Goal: Use online tool/utility: Utilize a website feature to perform a specific function

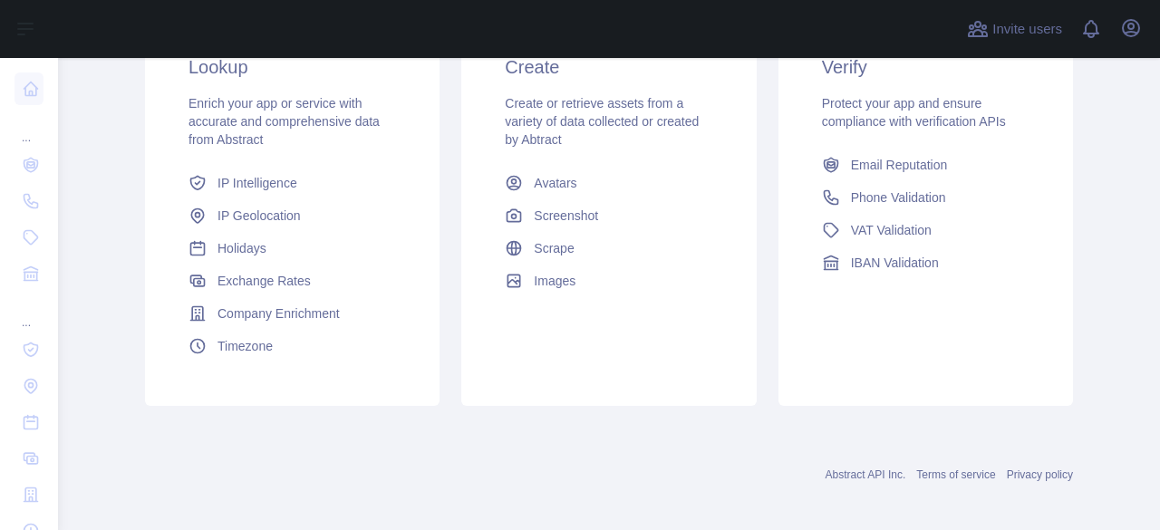
scroll to position [181, 0]
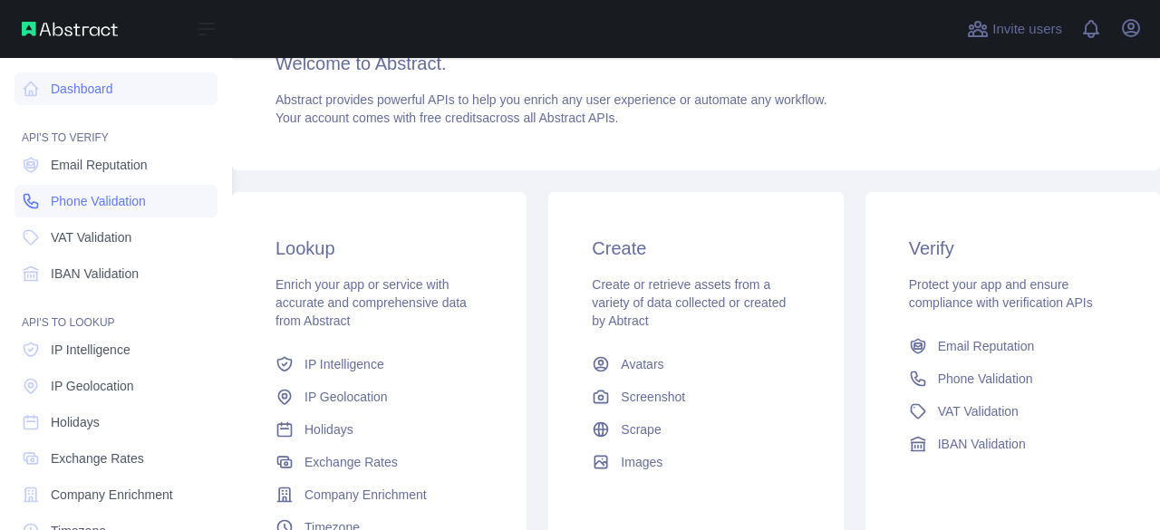
click at [124, 198] on span "Phone Validation" at bounding box center [98, 201] width 95 height 18
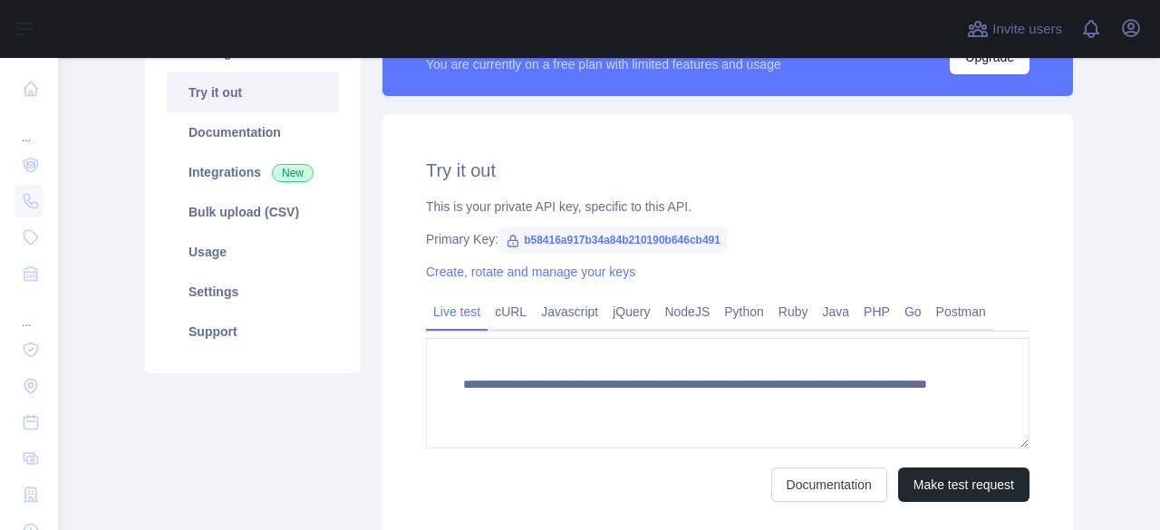
scroll to position [331, 0]
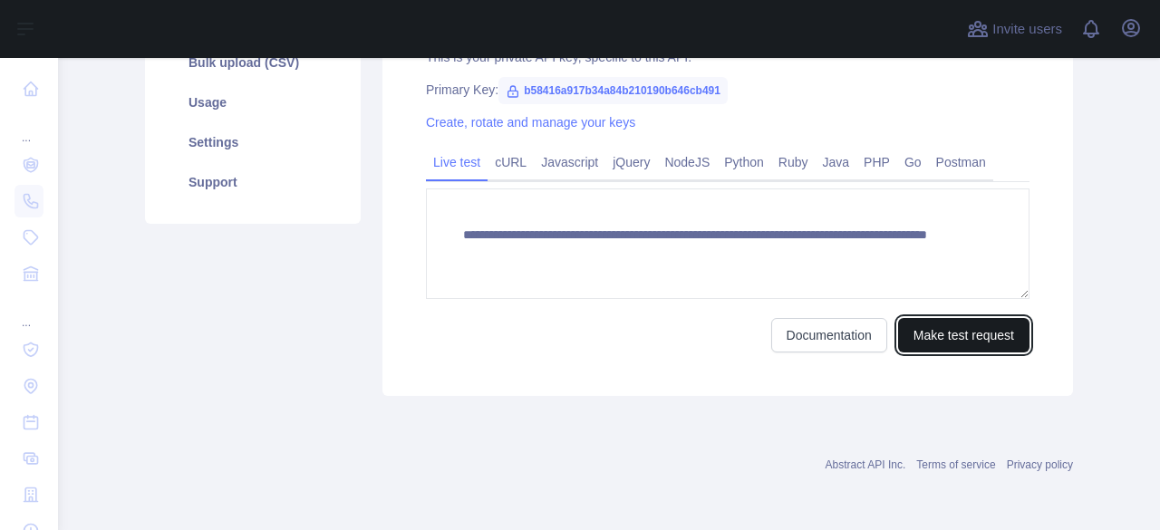
click at [927, 333] on button "Make test request" at bounding box center [963, 335] width 131 height 34
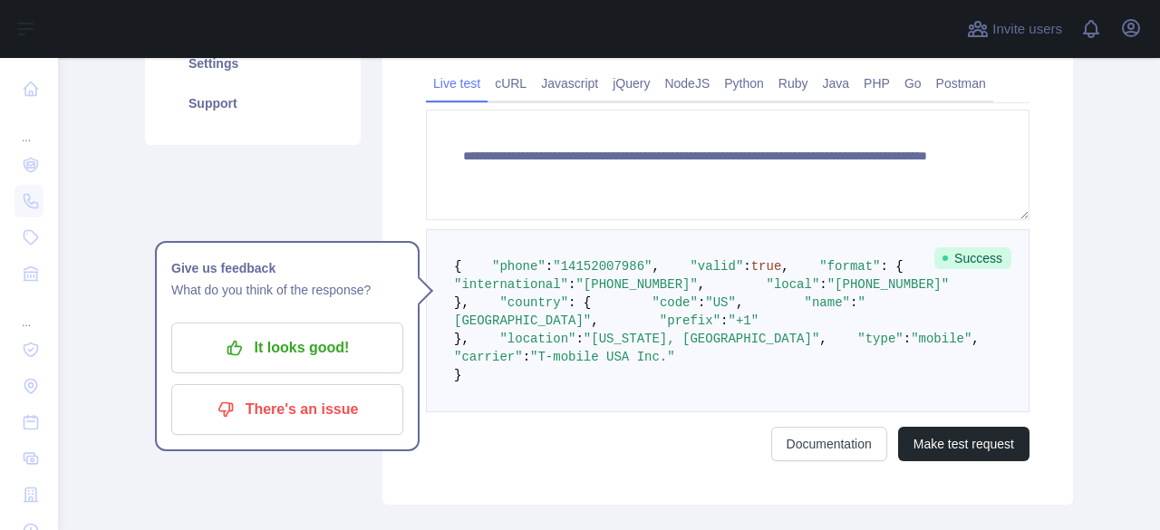
scroll to position [410, 0]
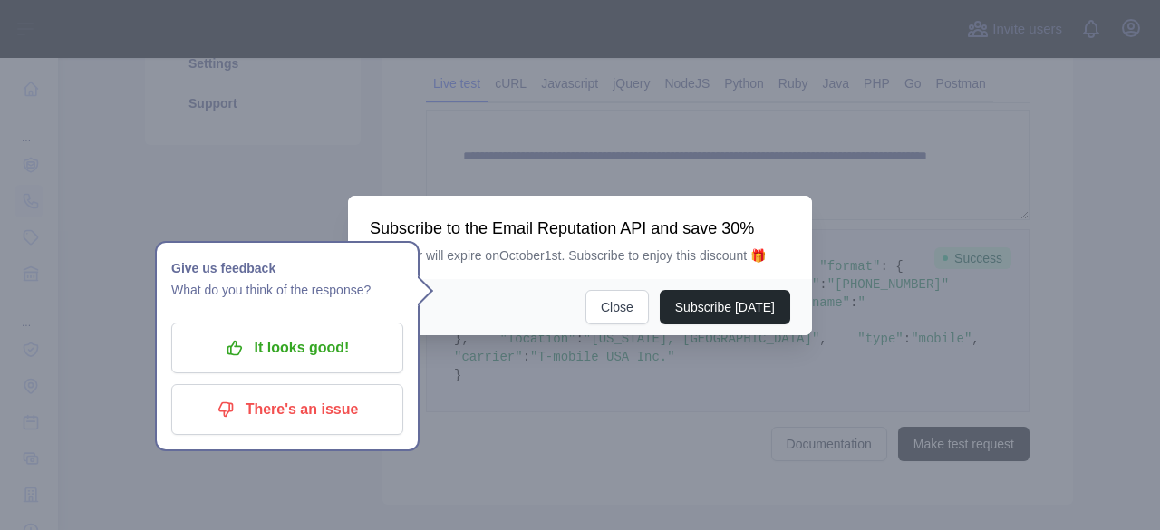
click at [633, 326] on div "Subscribe [DATE] Close" at bounding box center [580, 307] width 464 height 56
click at [633, 323] on button "Close" at bounding box center [616, 307] width 63 height 34
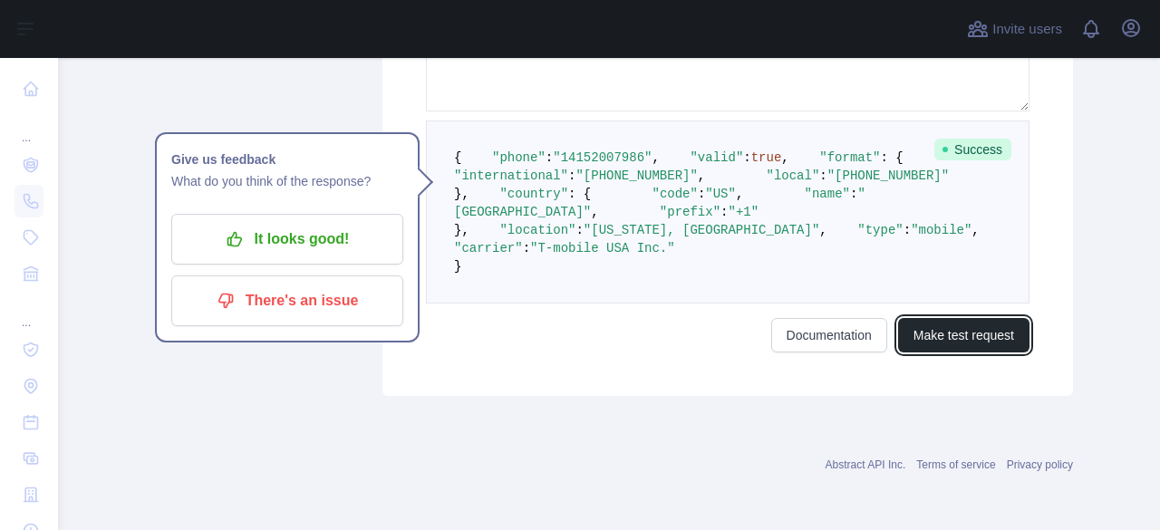
scroll to position [500, 0]
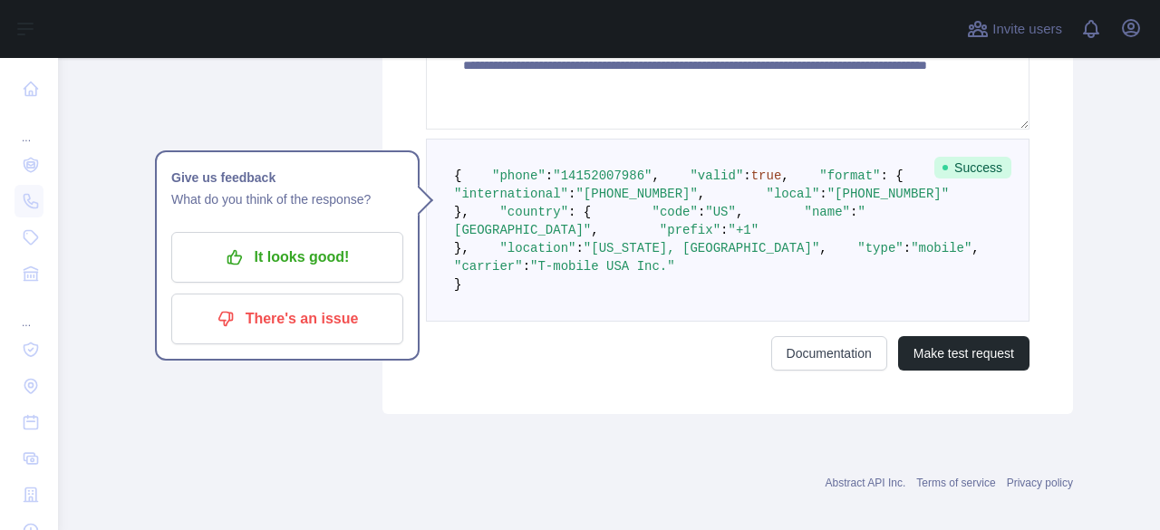
click at [857, 256] on span ""type"" at bounding box center [879, 248] width 45 height 14
copy span "type"
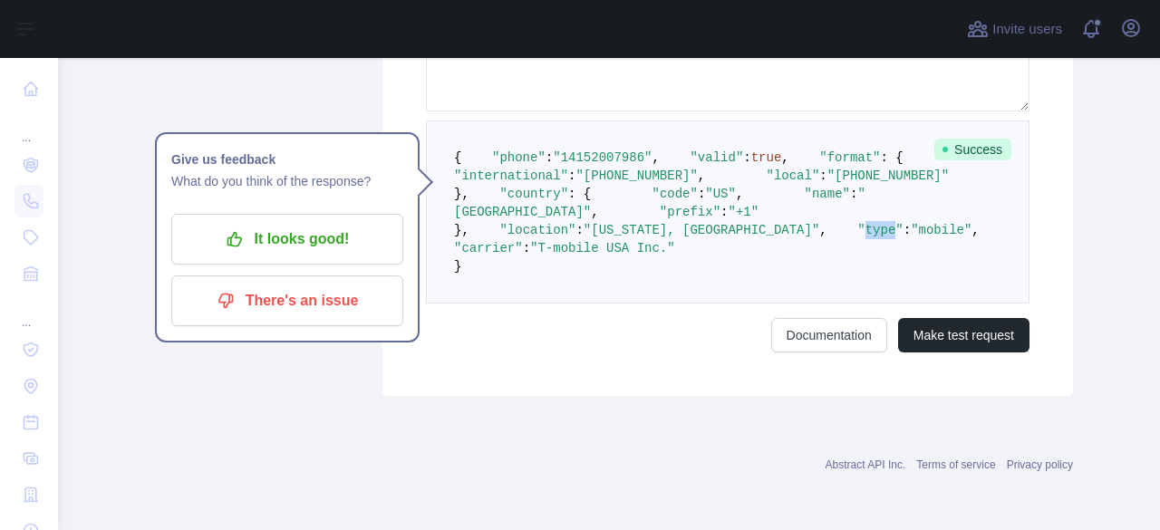
click at [857, 237] on span ""type"" at bounding box center [879, 230] width 45 height 14
click at [911, 237] on span ""mobile"" at bounding box center [941, 230] width 61 height 14
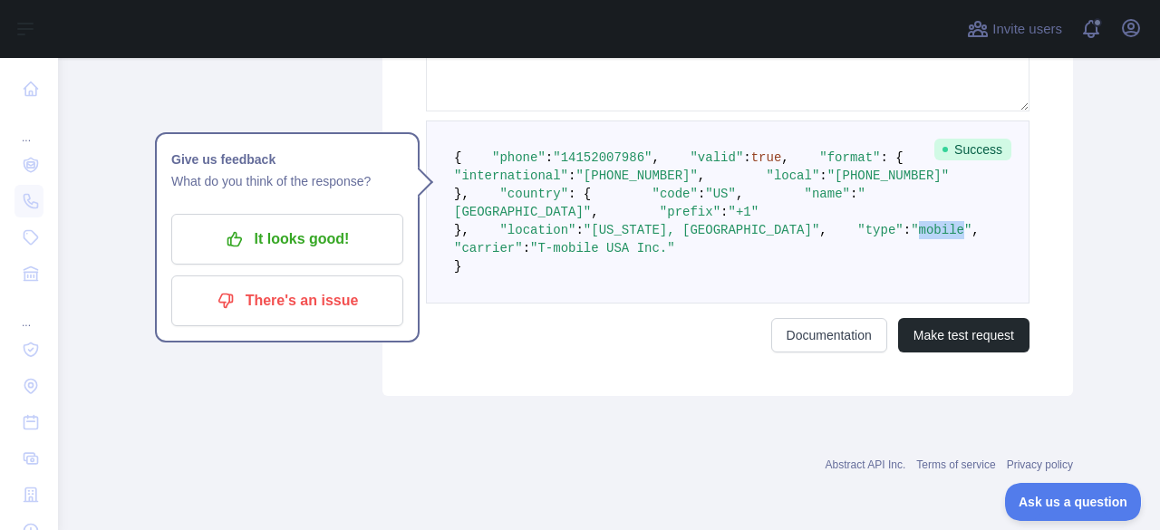
click at [911, 237] on span ""mobile"" at bounding box center [941, 230] width 61 height 14
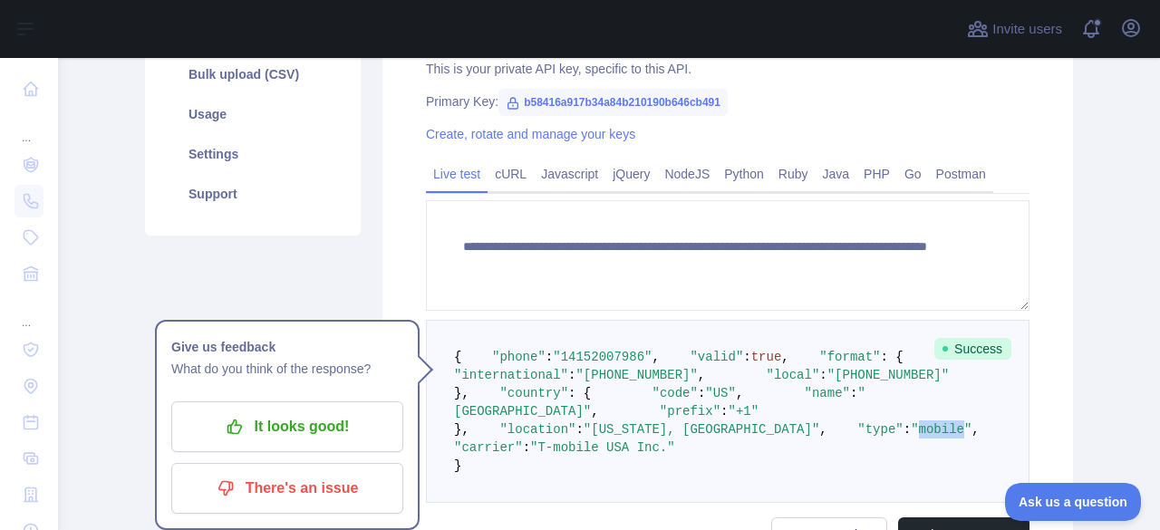
scroll to position [410, 0]
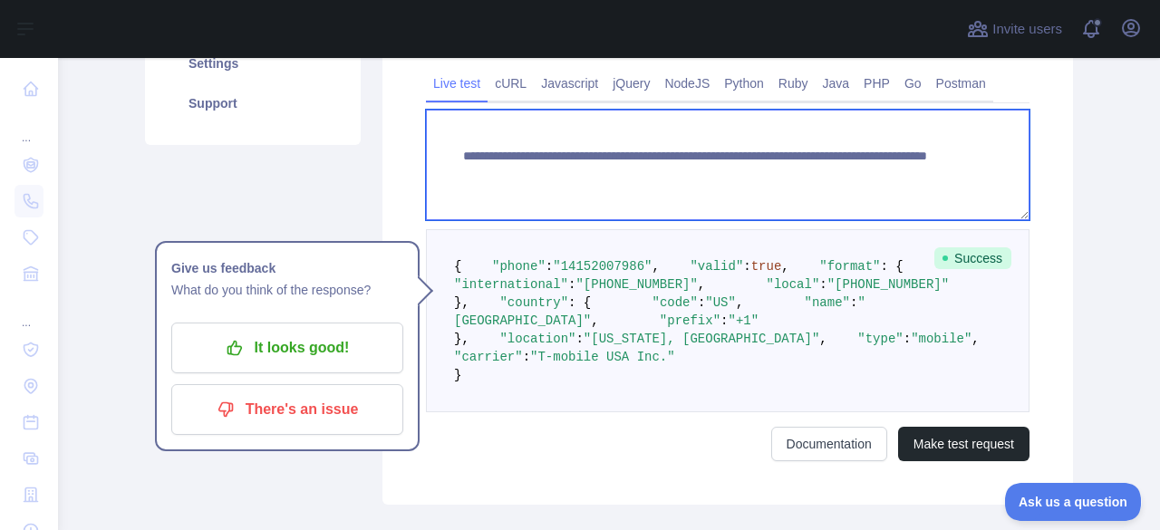
click at [815, 179] on textarea "**********" at bounding box center [728, 165] width 604 height 111
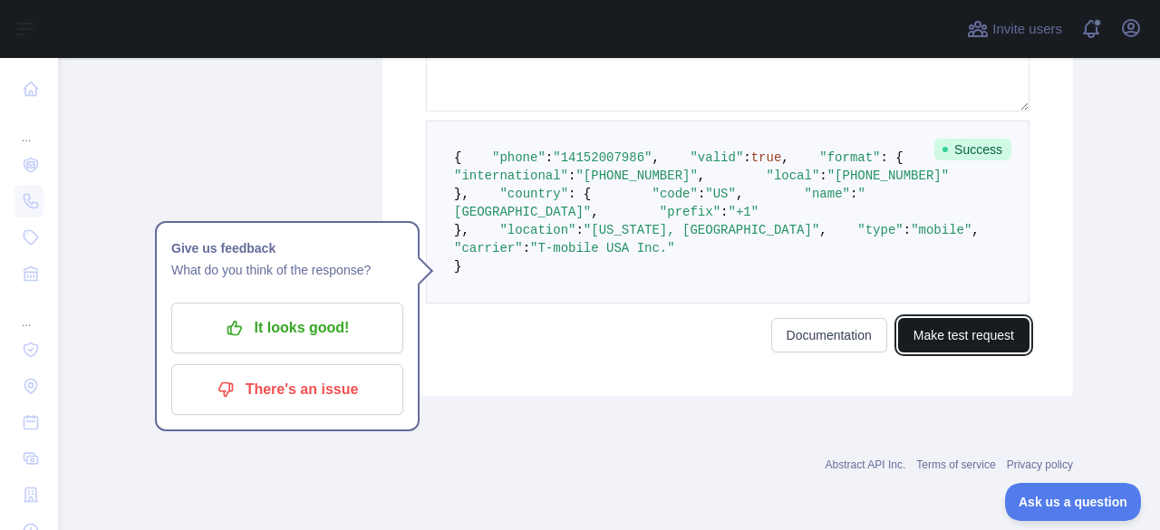
click at [927, 337] on button "Make test request" at bounding box center [963, 335] width 131 height 34
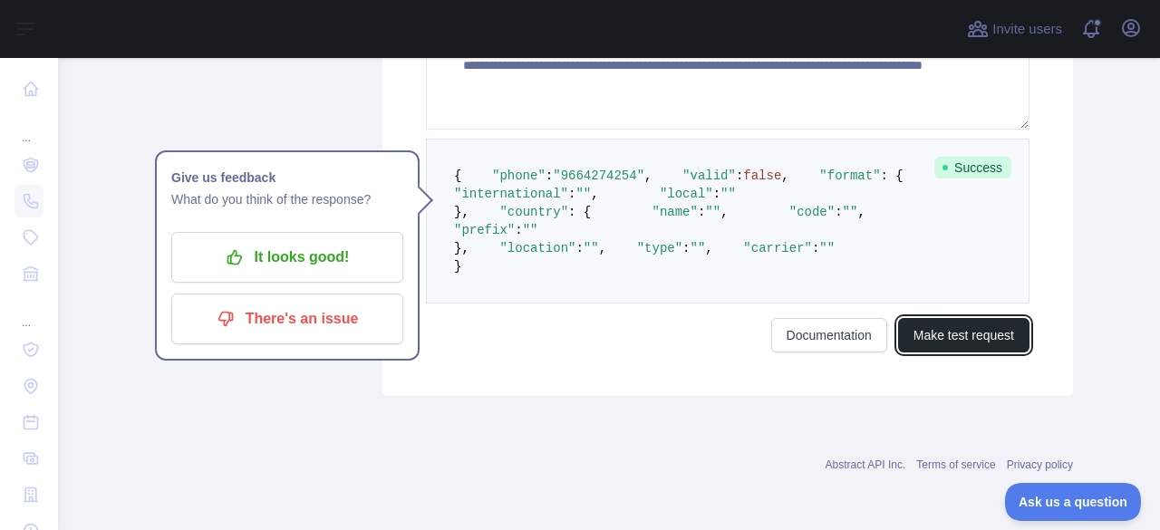
scroll to position [319, 0]
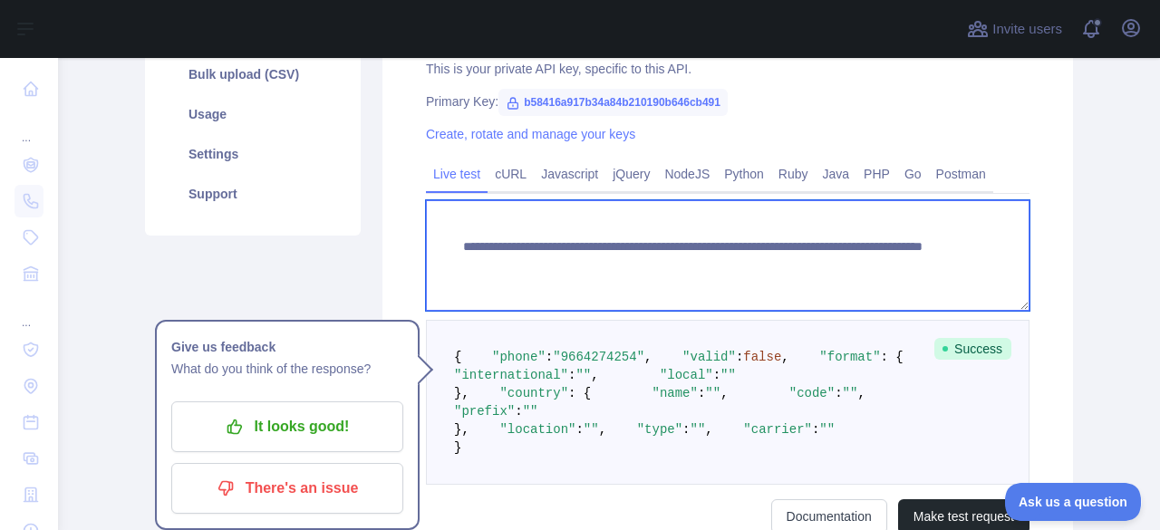
click at [777, 265] on textarea "**********" at bounding box center [728, 255] width 604 height 111
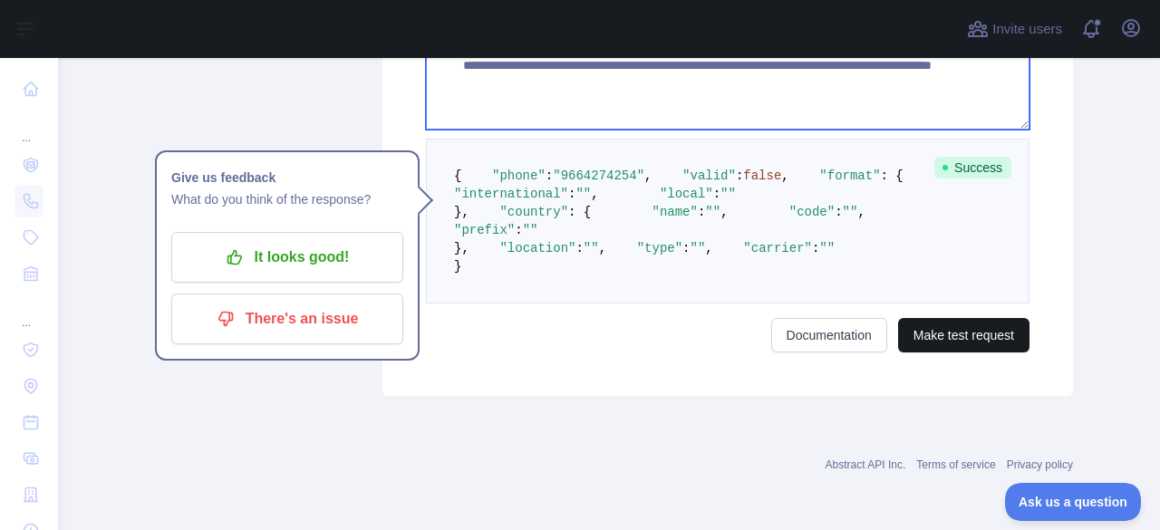
type textarea "**********"
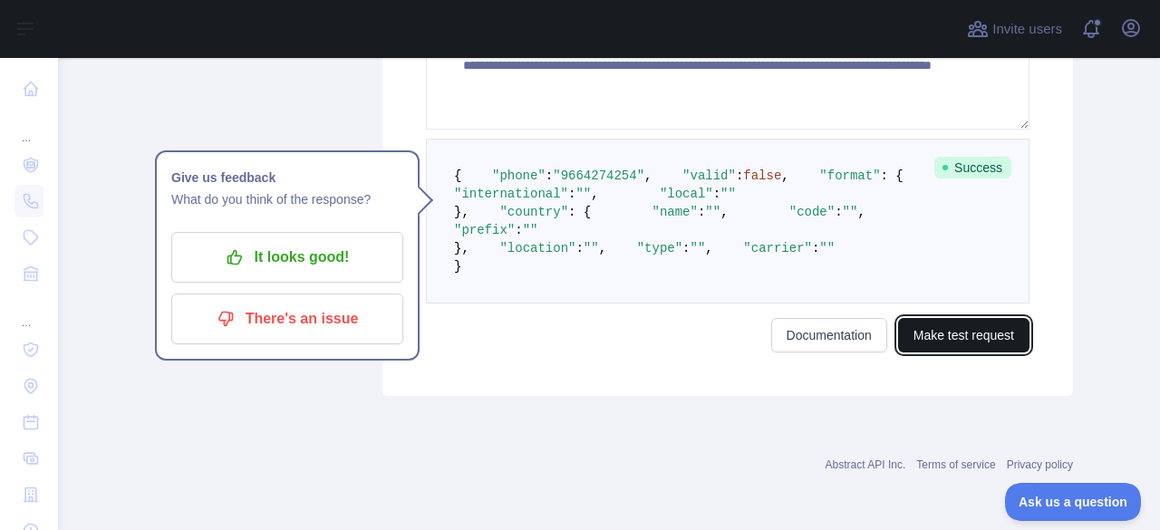
click at [927, 353] on button "Make test request" at bounding box center [963, 335] width 131 height 34
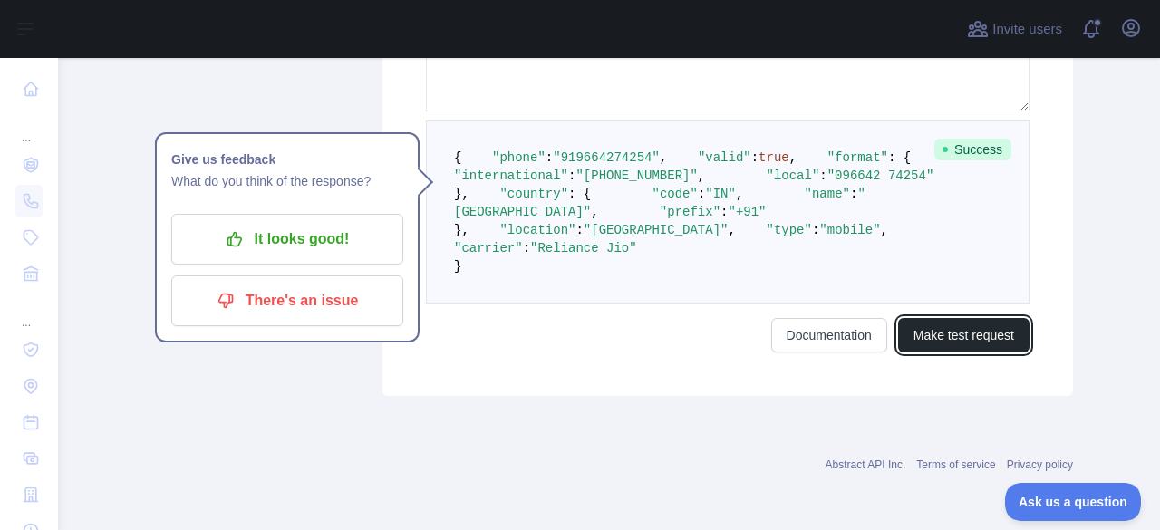
scroll to position [500, 0]
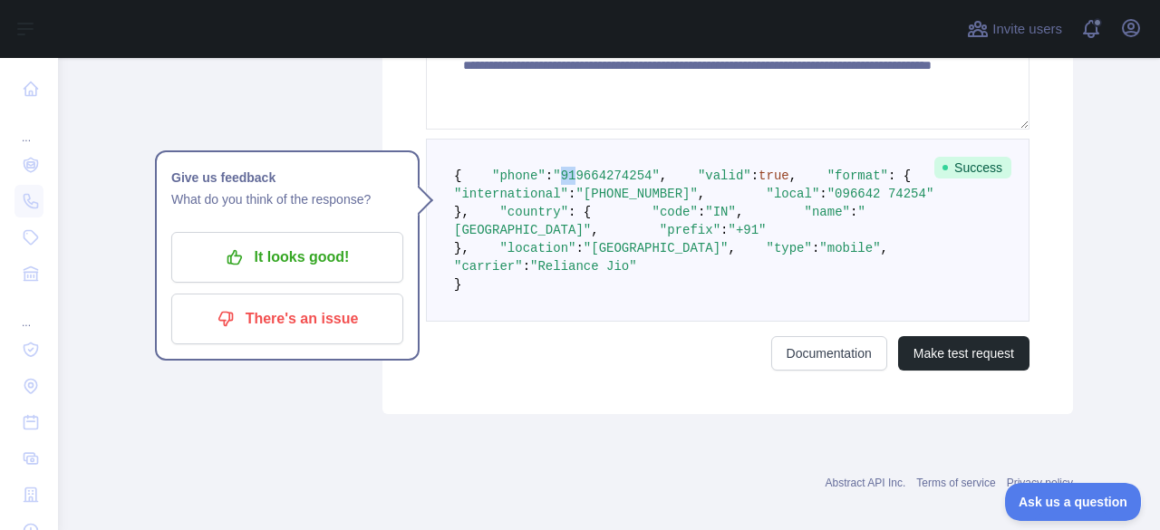
drag, startPoint x: 559, startPoint y: 202, endPoint x: 546, endPoint y: 199, distance: 13.0
click at [546, 199] on pre "{ "phone" : "[PHONE_NUMBER]" , "valid" : true , "format" : { "international" : …" at bounding box center [728, 230] width 604 height 183
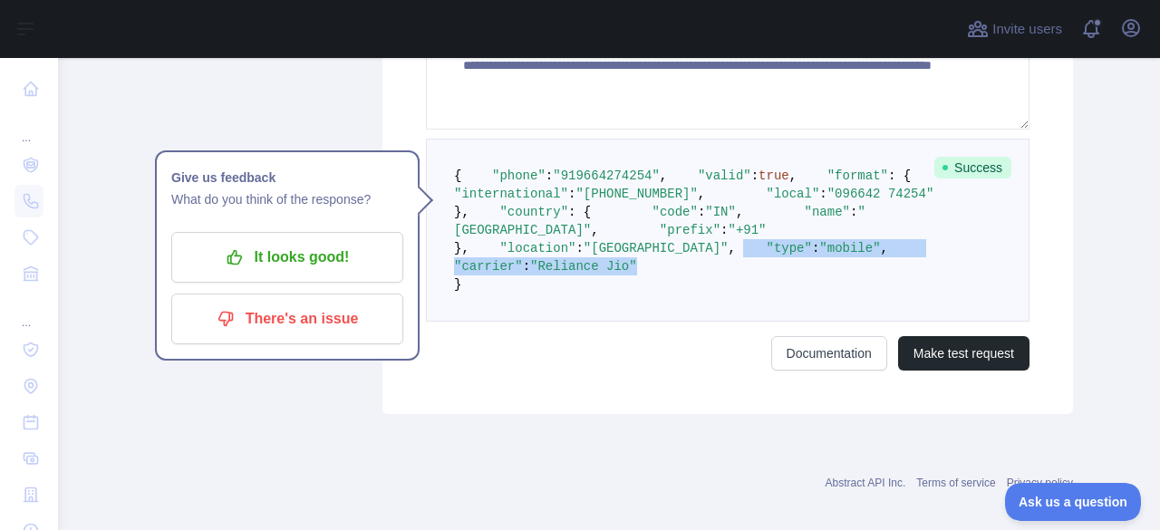
click at [451, 322] on pre "{ "phone" : "[PHONE_NUMBER]" , "valid" : true , "format" : { "international" : …" at bounding box center [728, 230] width 604 height 183
click at [637, 322] on pre "{ "phone" : "[PHONE_NUMBER]" , "valid" : true , "format" : { "international" : …" at bounding box center [728, 230] width 604 height 183
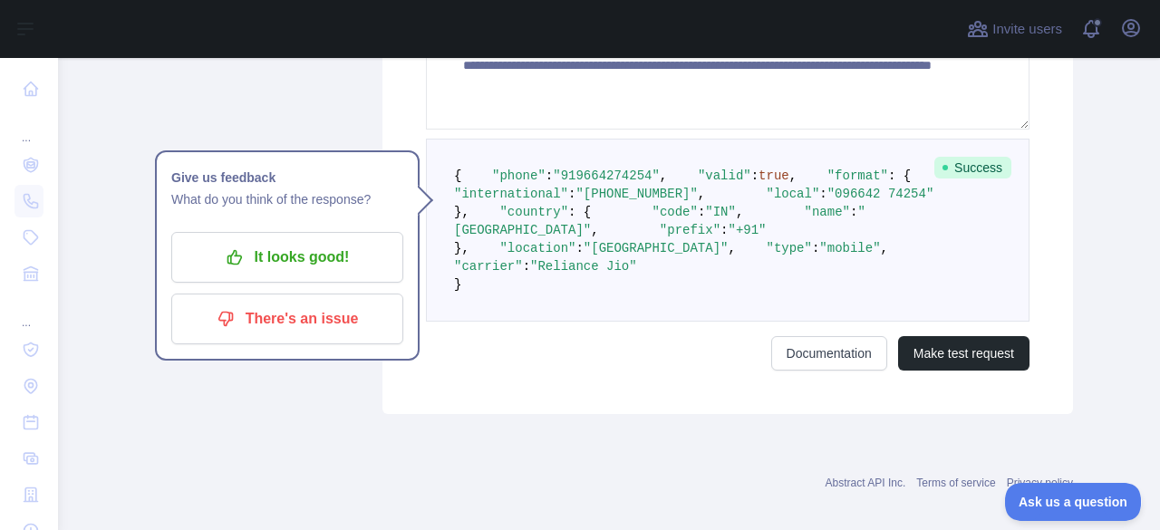
click at [767, 256] on span ""type"" at bounding box center [789, 248] width 45 height 14
drag, startPoint x: 480, startPoint y: 410, endPoint x: 584, endPoint y: 408, distance: 103.3
click at [736, 256] on span ""type" : "mobile" ," at bounding box center [812, 248] width 152 height 14
click at [881, 256] on span "," at bounding box center [884, 248] width 7 height 14
drag, startPoint x: 591, startPoint y: 409, endPoint x: 471, endPoint y: 406, distance: 119.6
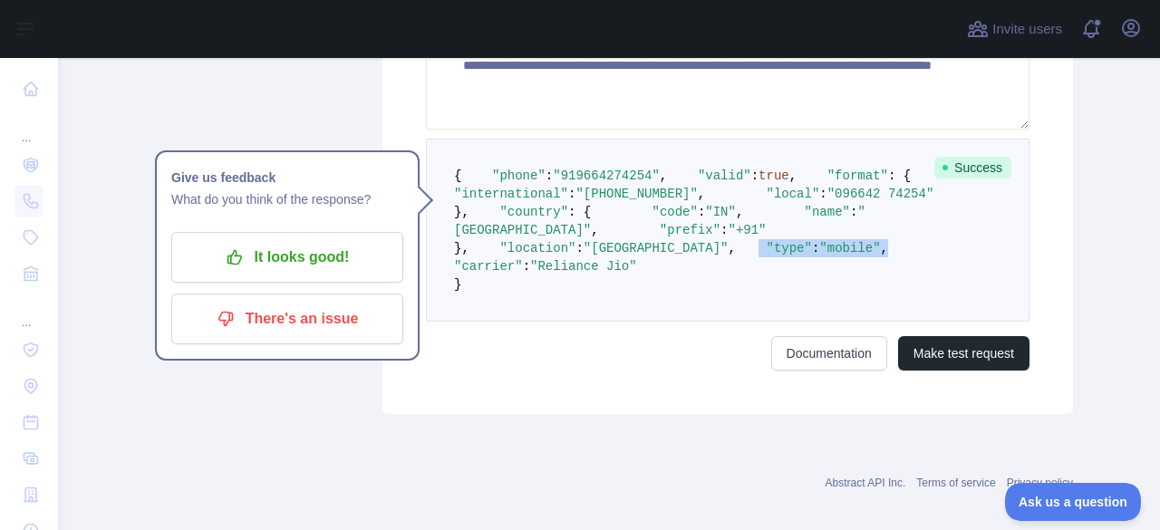
click at [736, 256] on span ""type" : "mobile" ," at bounding box center [812, 248] width 152 height 14
click at [787, 322] on pre "{ "phone" : "[PHONE_NUMBER]" , "valid" : true , "format" : { "international" : …" at bounding box center [728, 230] width 604 height 183
